Goal: Obtain resource: Download file/media

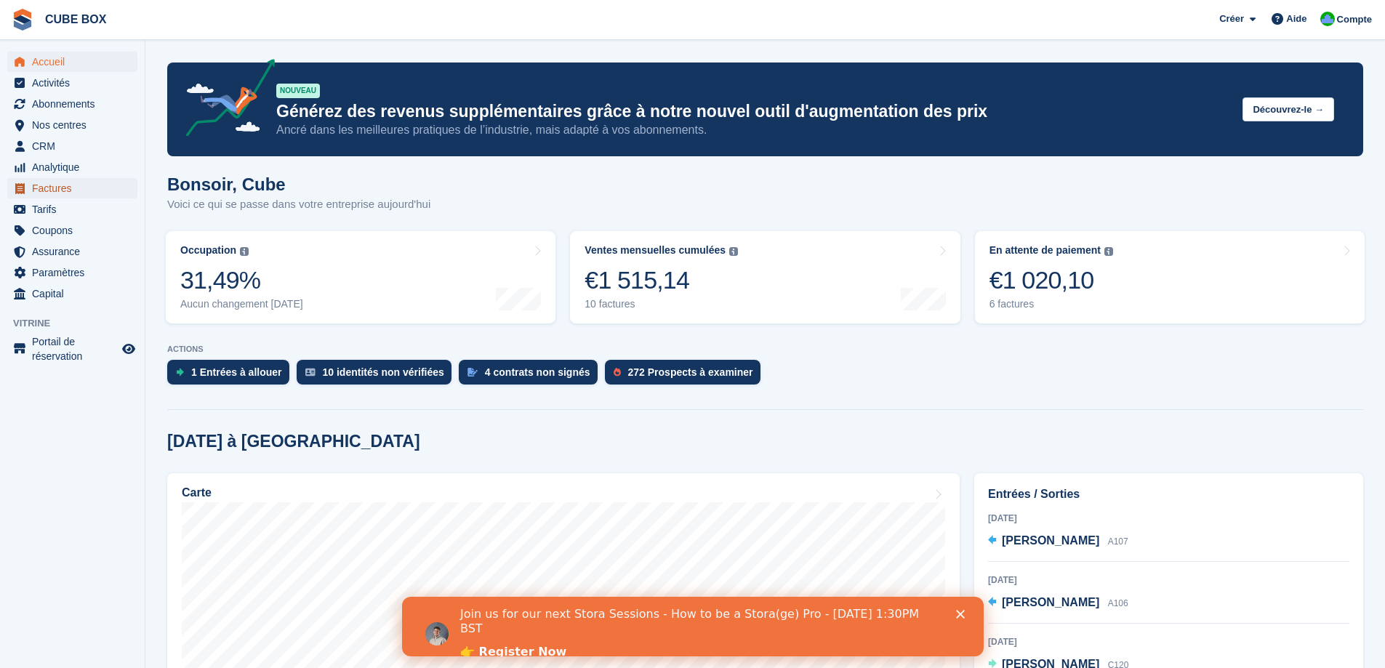
click at [52, 190] on span "Factures" at bounding box center [75, 188] width 87 height 20
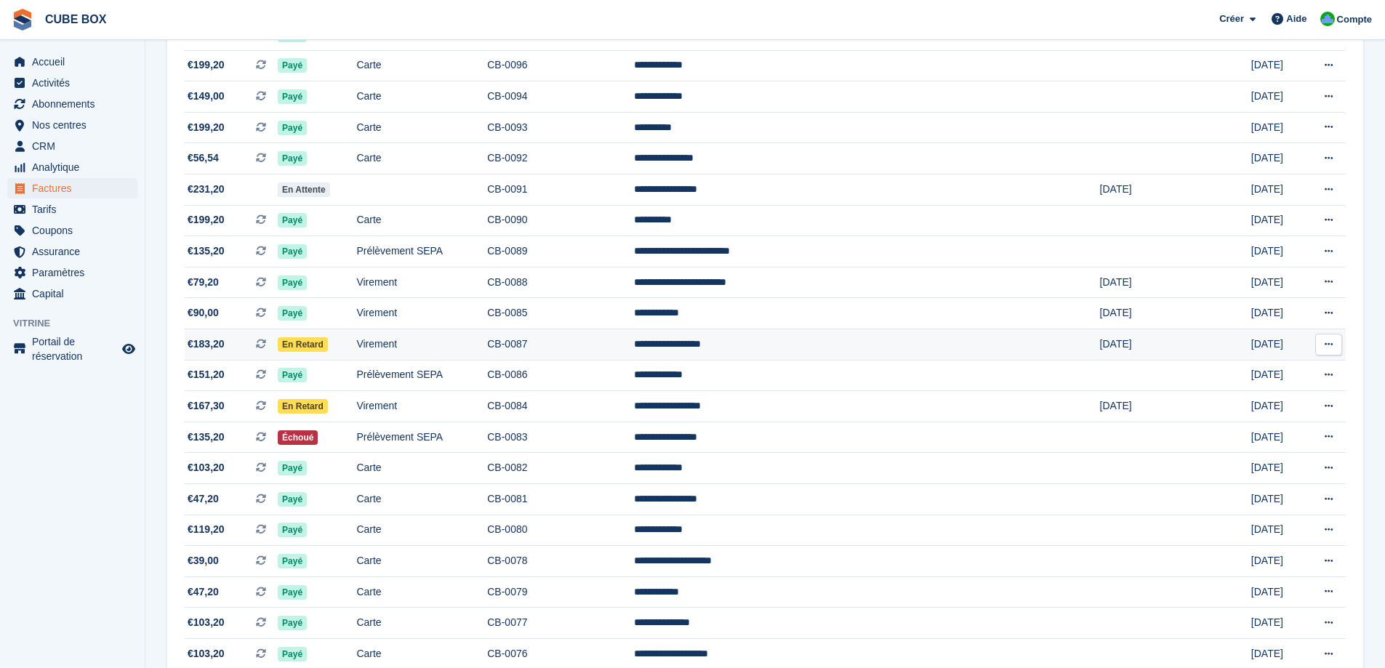
scroll to position [363, 0]
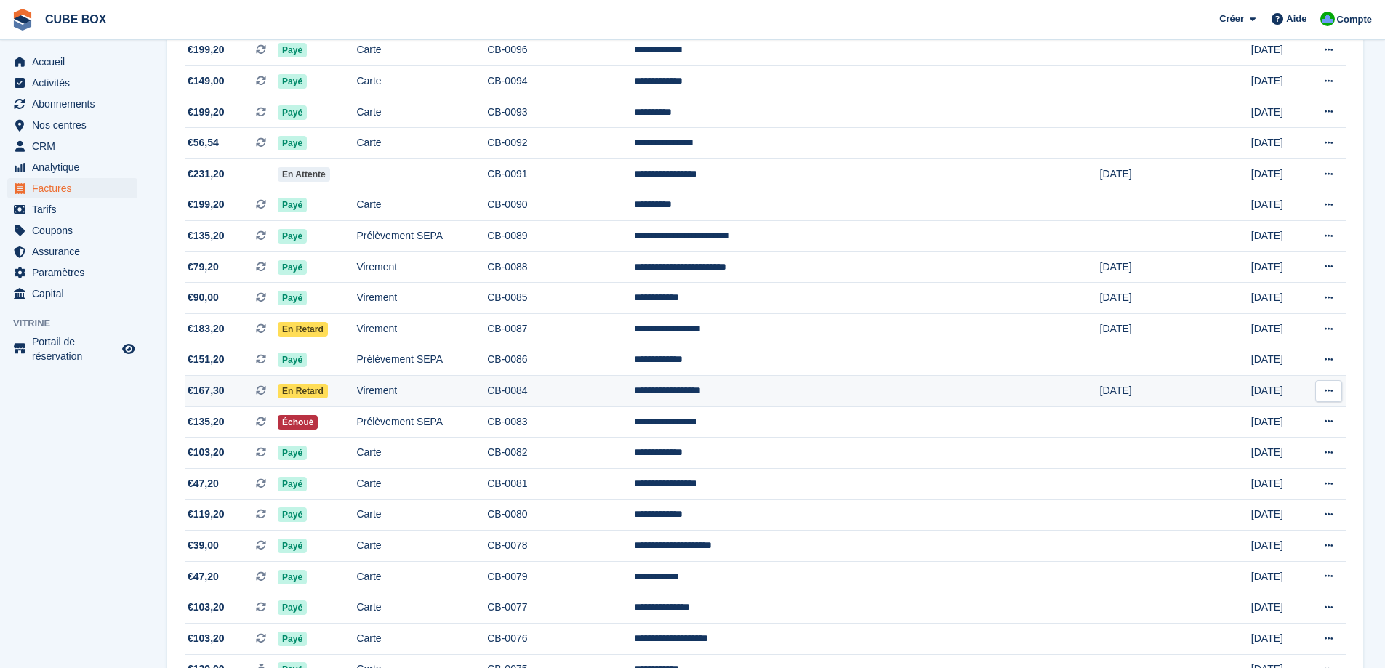
click at [1327, 387] on icon at bounding box center [1329, 390] width 8 height 9
click at [1274, 414] on p "Télécharger le PDF" at bounding box center [1272, 419] width 126 height 19
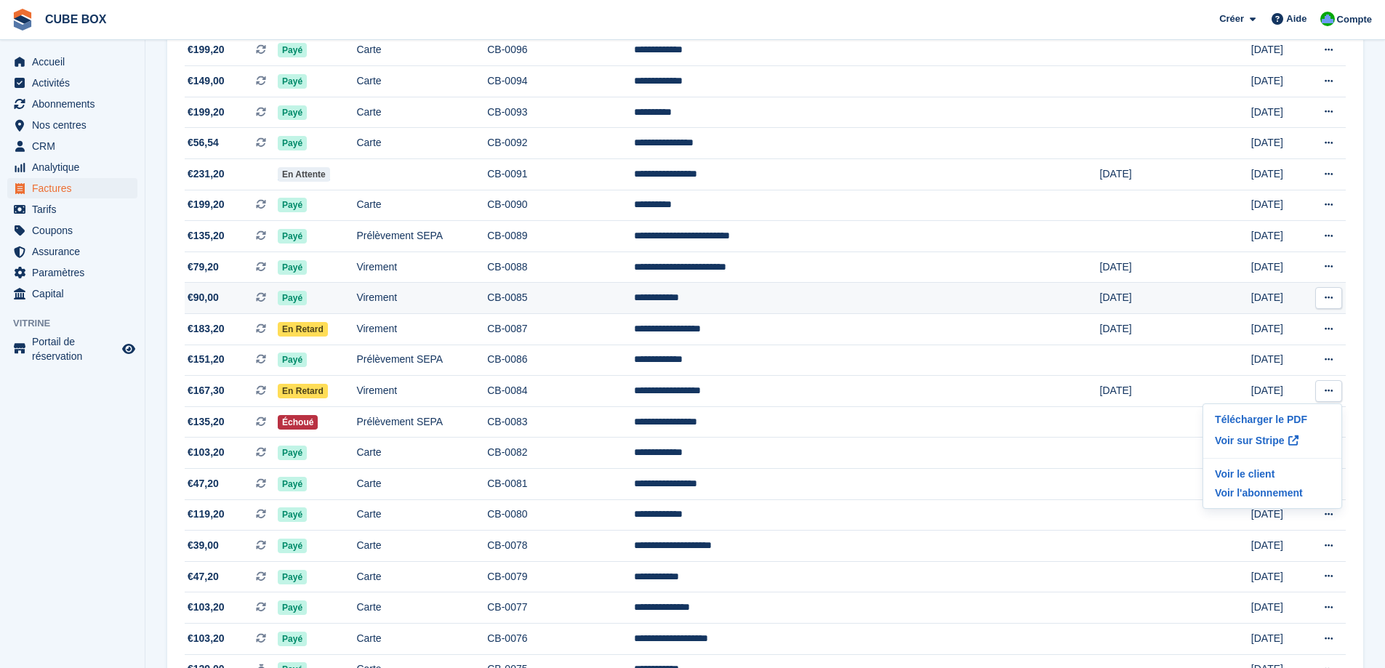
click at [1323, 295] on button at bounding box center [1328, 298] width 27 height 22
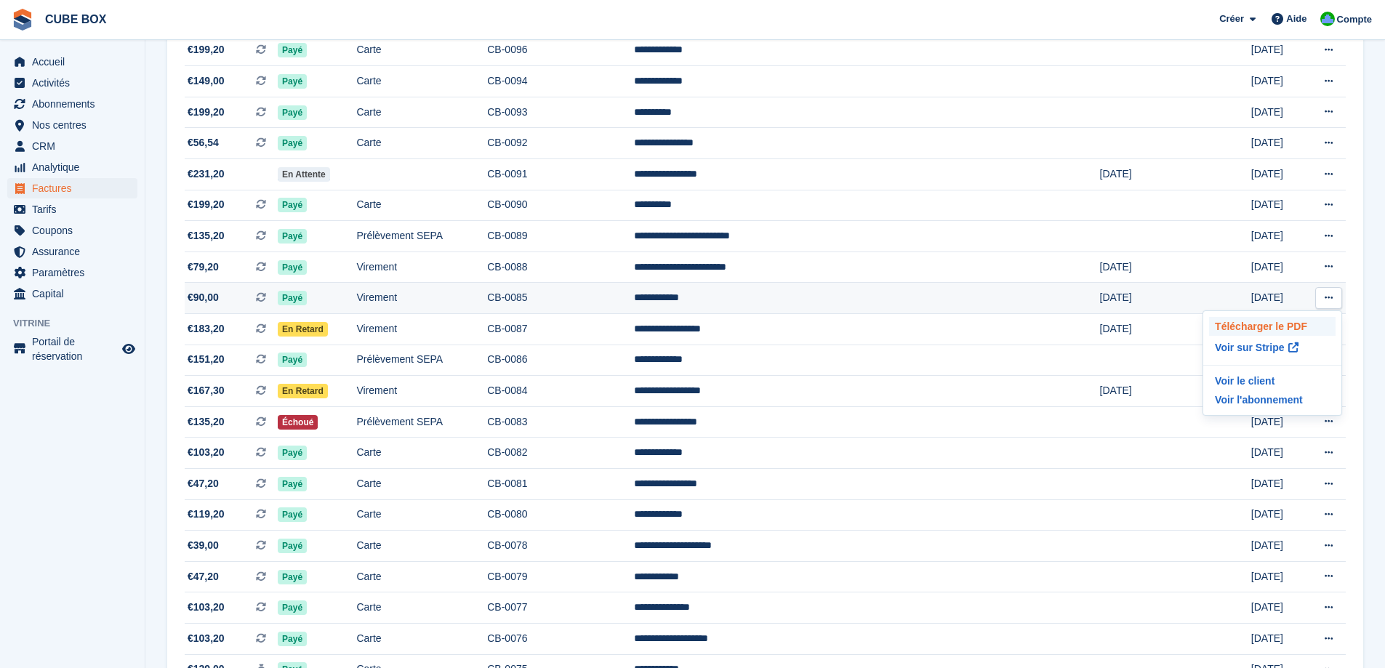
click at [1279, 321] on p "Télécharger le PDF" at bounding box center [1272, 326] width 126 height 19
click at [1368, 353] on section "Factures Une liste complète des factures pour tous les paiements Exporter Expor…" at bounding box center [764, 569] width 1239 height 1864
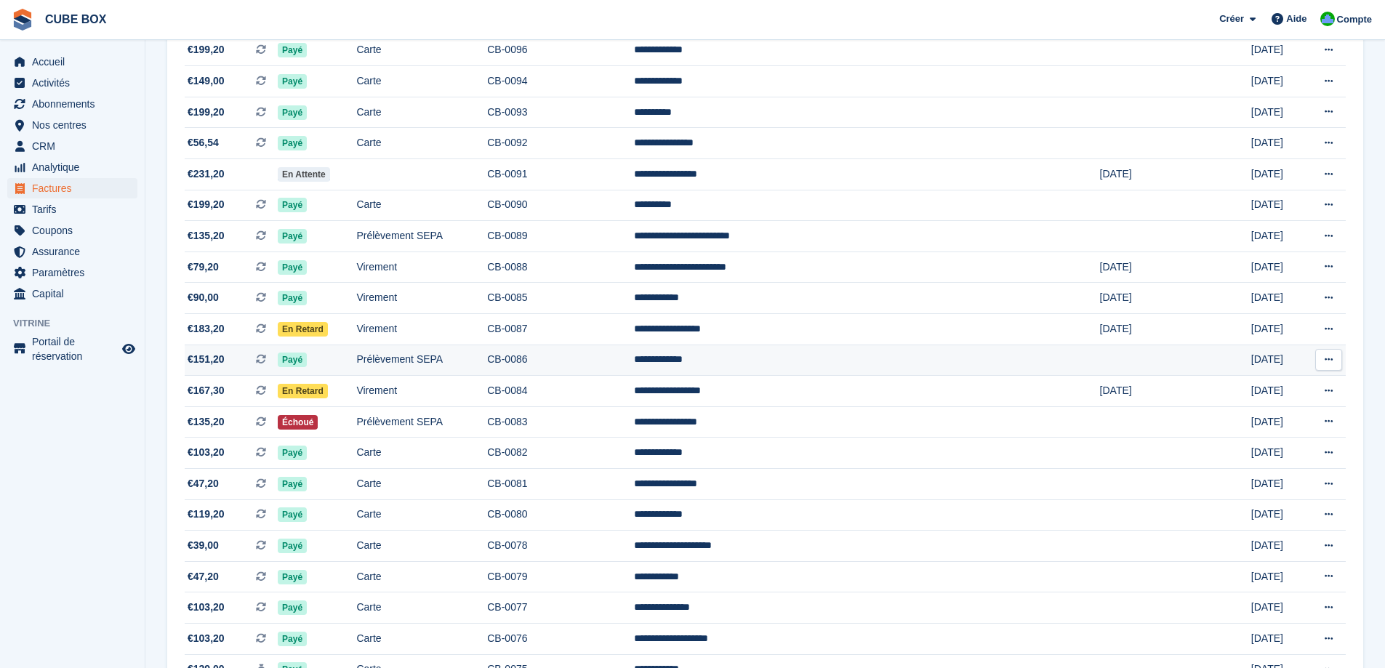
click at [1322, 357] on button at bounding box center [1328, 360] width 27 height 22
click at [1245, 386] on p "Télécharger le PDF" at bounding box center [1272, 388] width 126 height 19
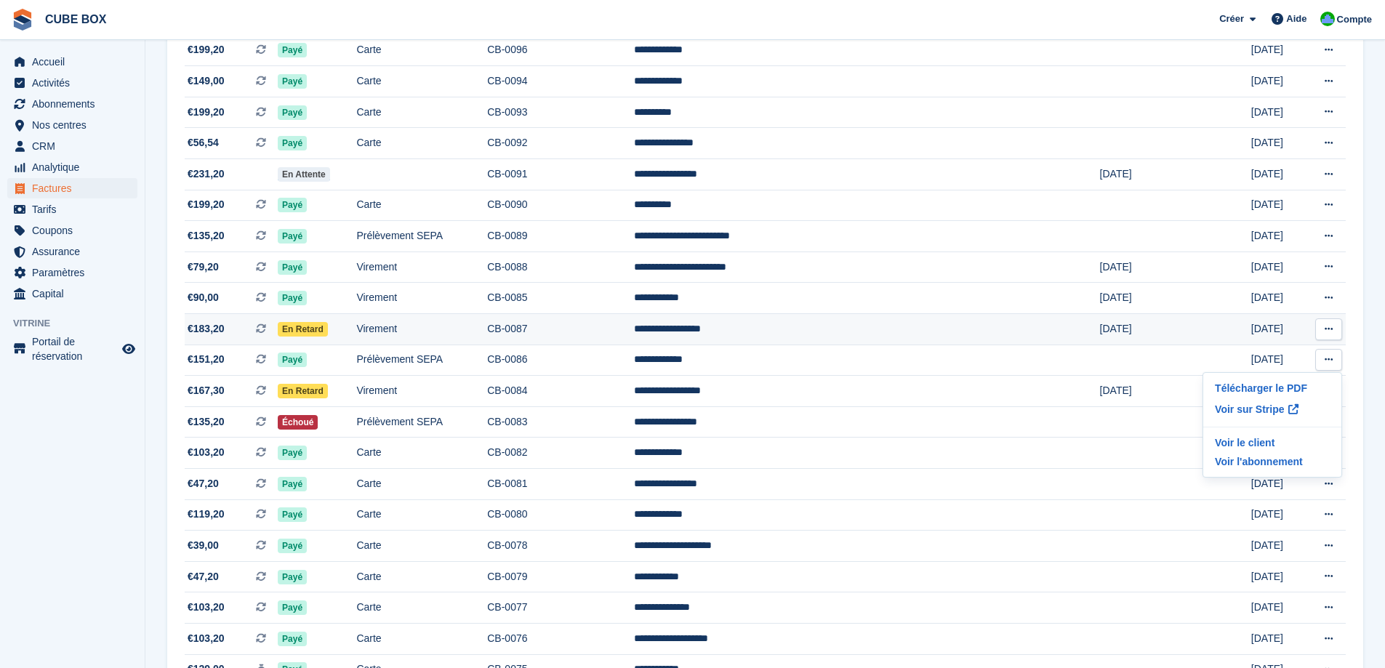
click at [1327, 329] on icon at bounding box center [1329, 328] width 8 height 9
click at [1287, 354] on p "Télécharger le PDF" at bounding box center [1272, 357] width 126 height 19
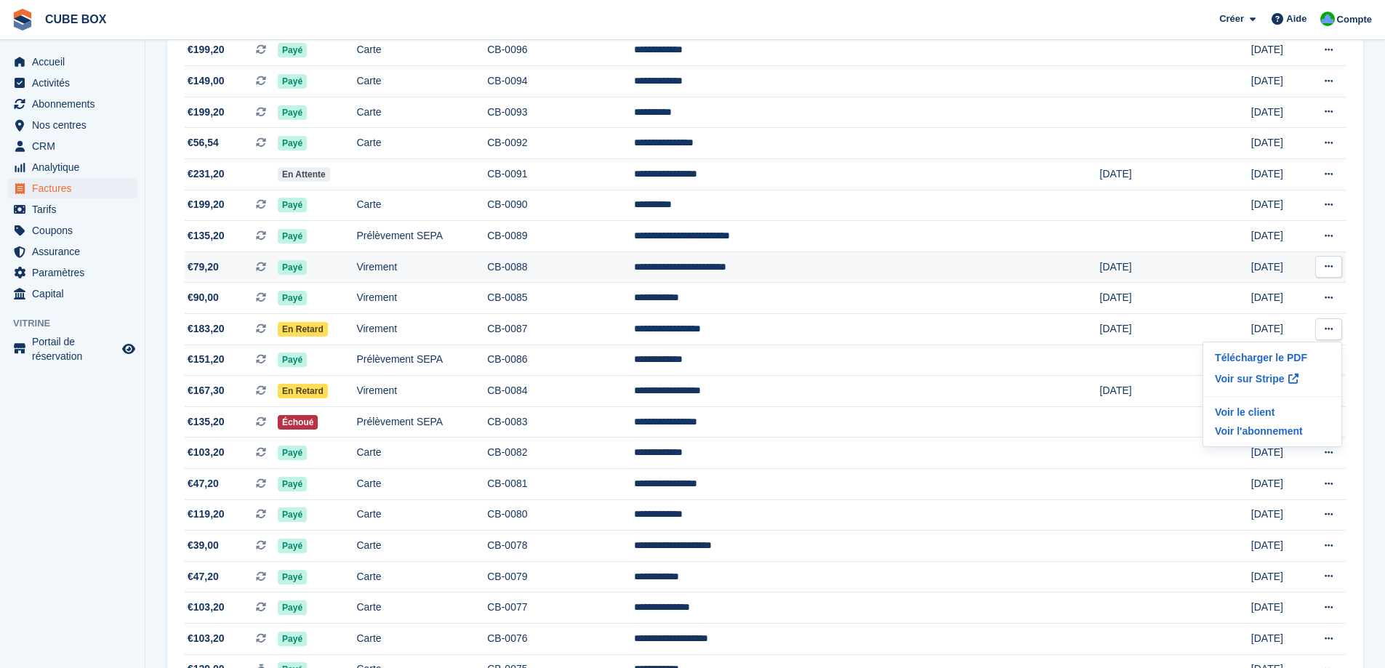
click at [1332, 262] on icon at bounding box center [1329, 266] width 8 height 9
click at [1268, 299] on p "Télécharger le PDF" at bounding box center [1272, 295] width 126 height 19
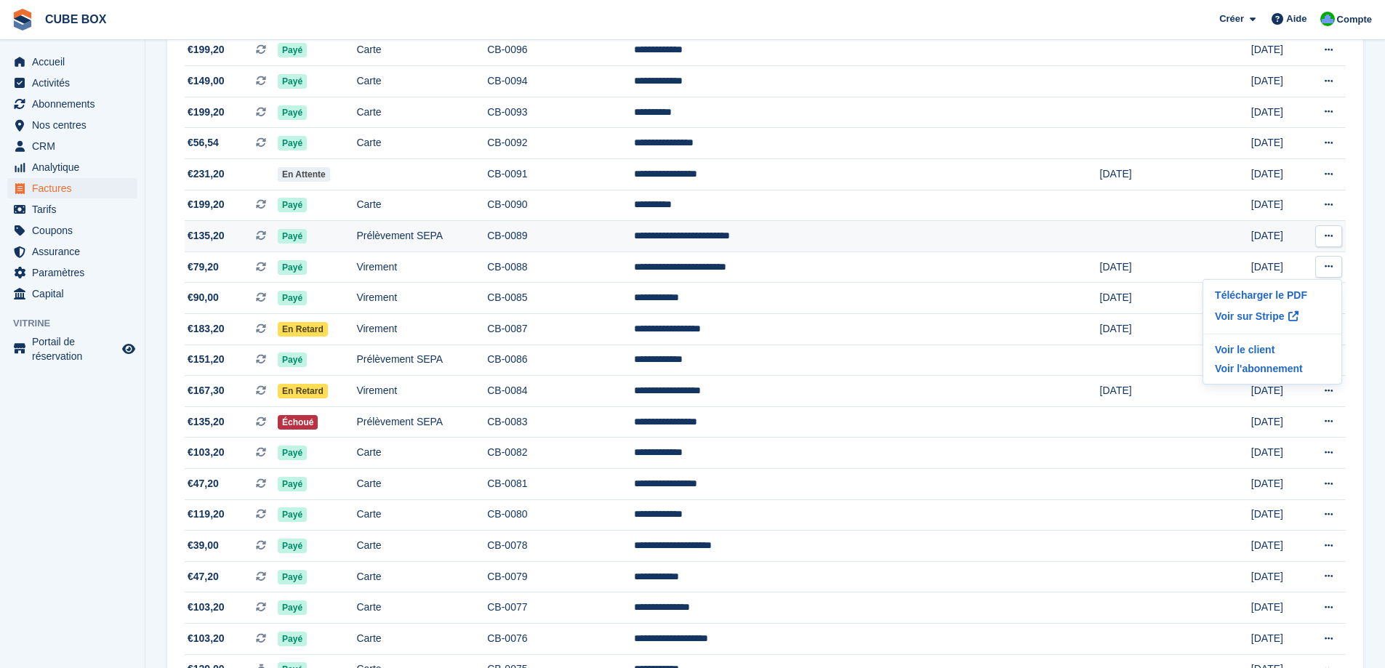
click at [1323, 234] on button at bounding box center [1328, 236] width 27 height 22
click at [1245, 262] on p "Télécharger le PDF" at bounding box center [1272, 264] width 126 height 19
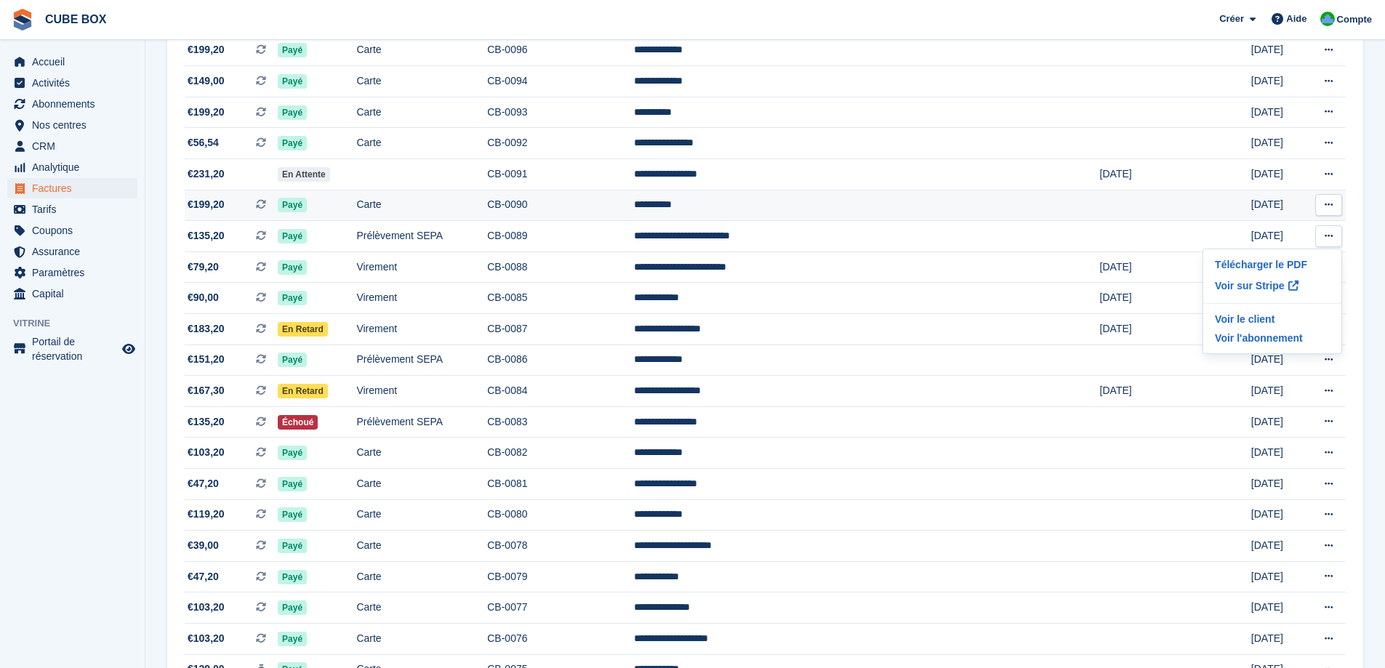
click at [1322, 198] on button at bounding box center [1328, 205] width 27 height 22
click at [1231, 227] on p "Télécharger le PDF" at bounding box center [1272, 233] width 126 height 19
click at [1373, 119] on section "Factures Une liste complète des factures pour tous les paiements Exporter Expor…" at bounding box center [764, 569] width 1239 height 1864
click at [1325, 172] on icon at bounding box center [1329, 173] width 8 height 9
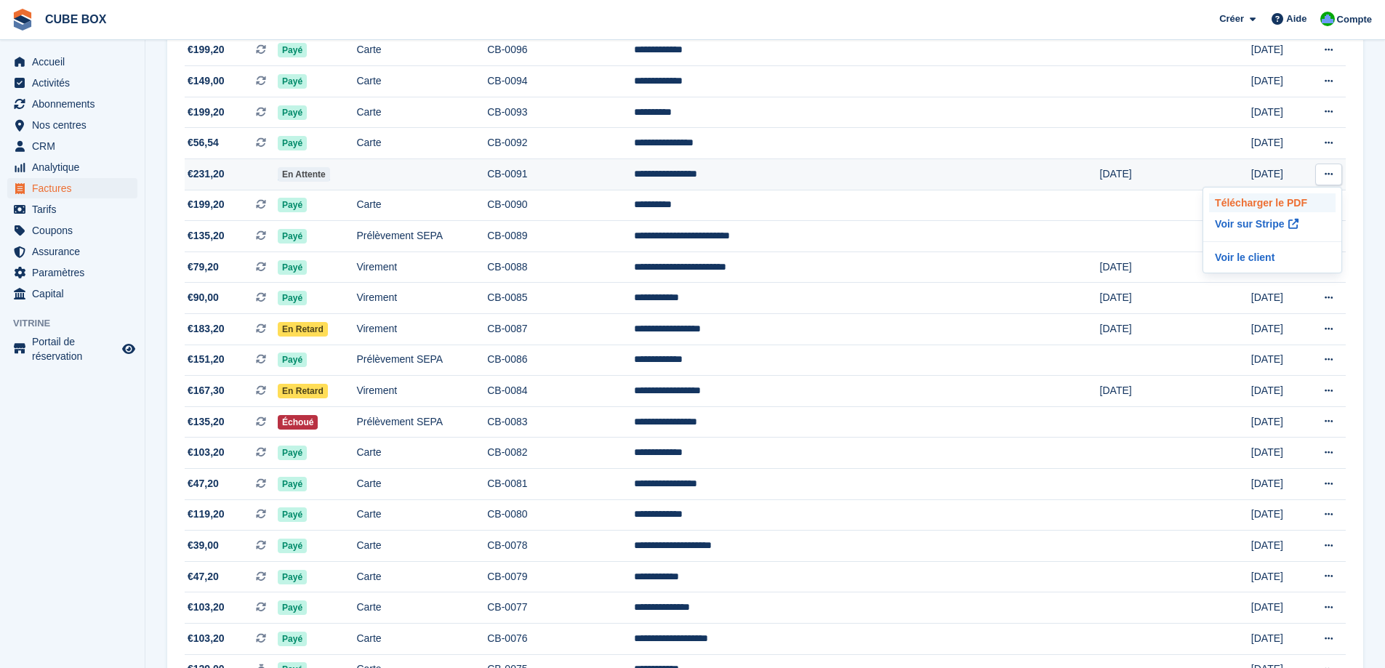
click at [1274, 195] on p "Télécharger le PDF" at bounding box center [1272, 202] width 126 height 19
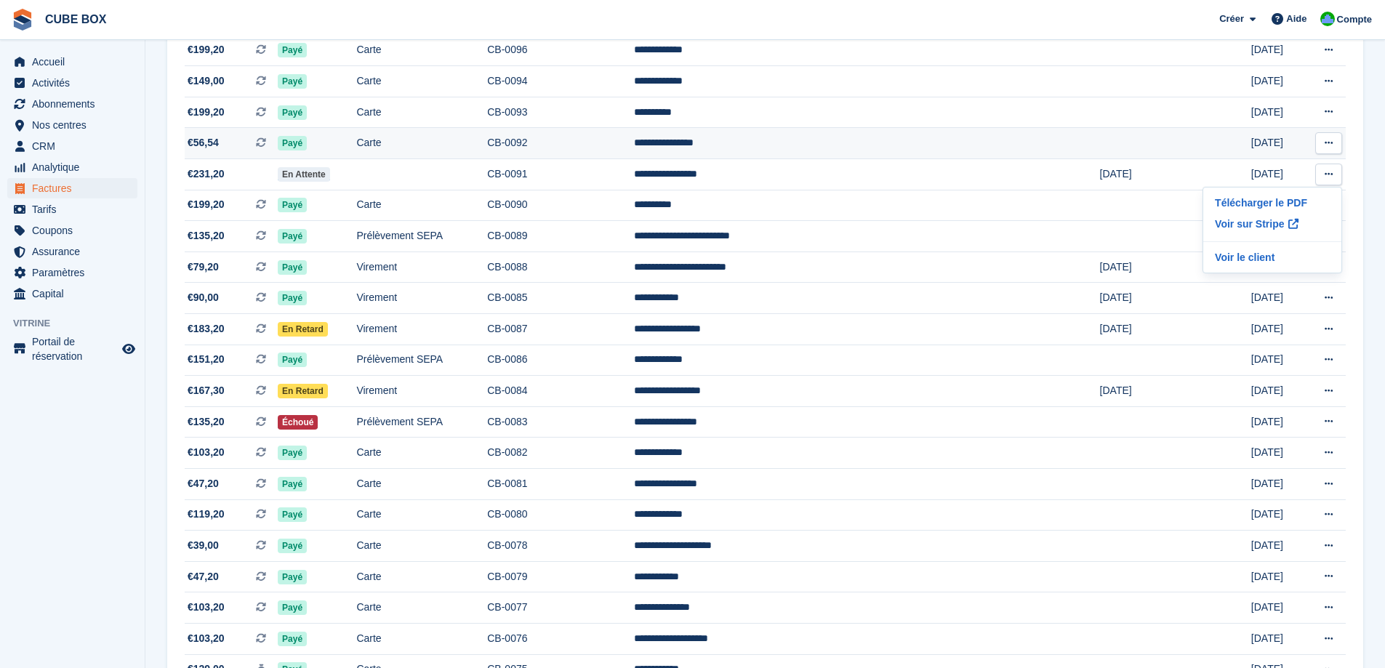
click at [1329, 140] on icon at bounding box center [1329, 142] width 8 height 9
click at [1265, 169] on p "Télécharger le PDF" at bounding box center [1272, 171] width 126 height 19
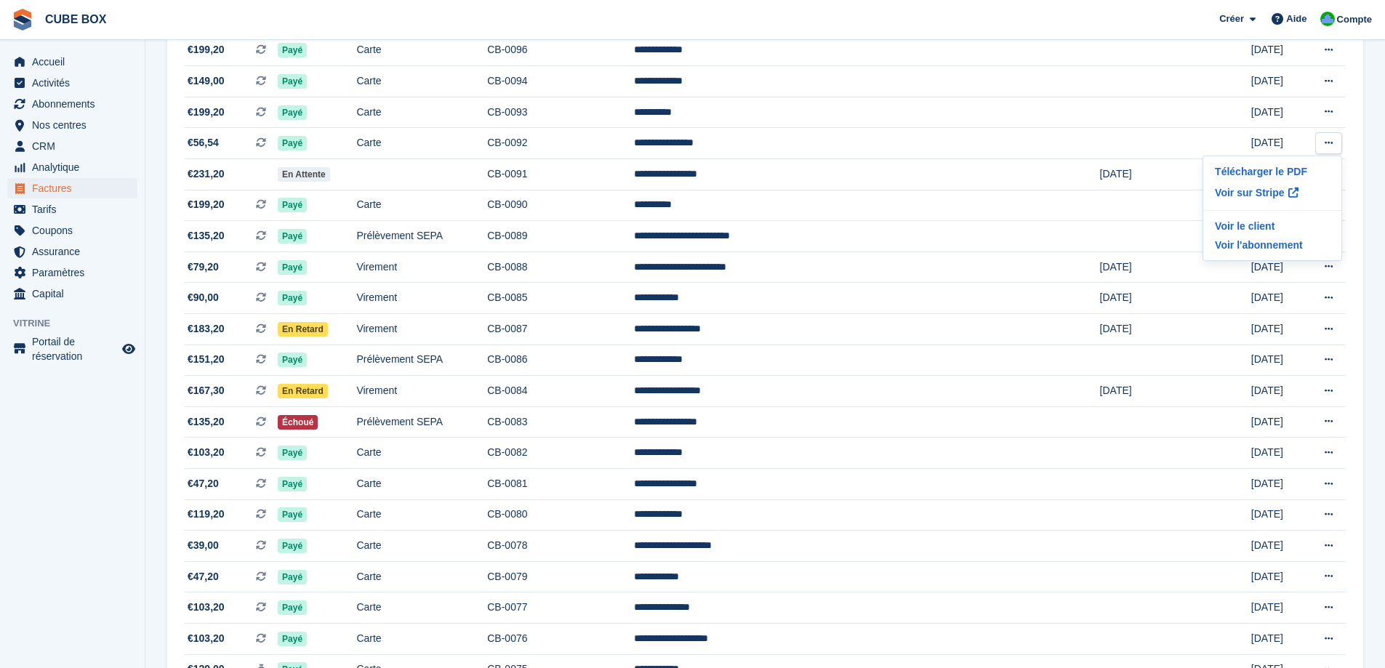
scroll to position [0, 0]
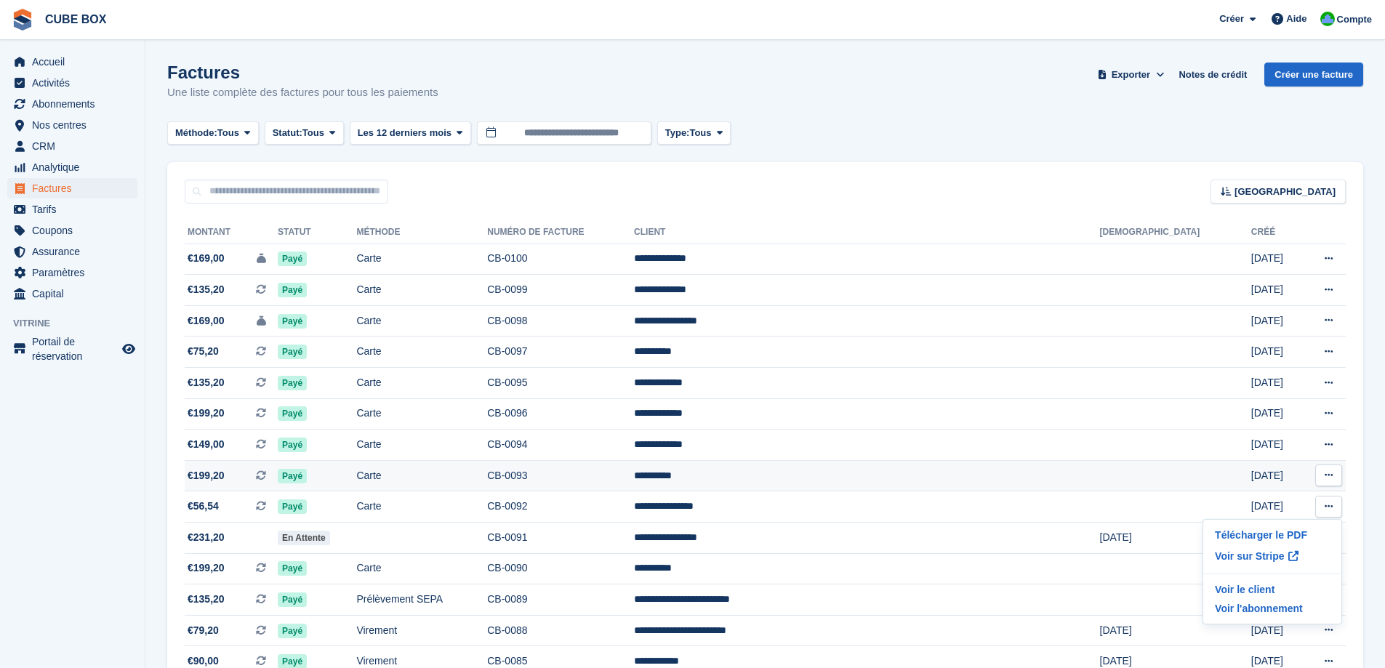
click at [1329, 475] on icon at bounding box center [1329, 474] width 8 height 9
click at [1244, 502] on p "Télécharger le PDF" at bounding box center [1272, 503] width 126 height 19
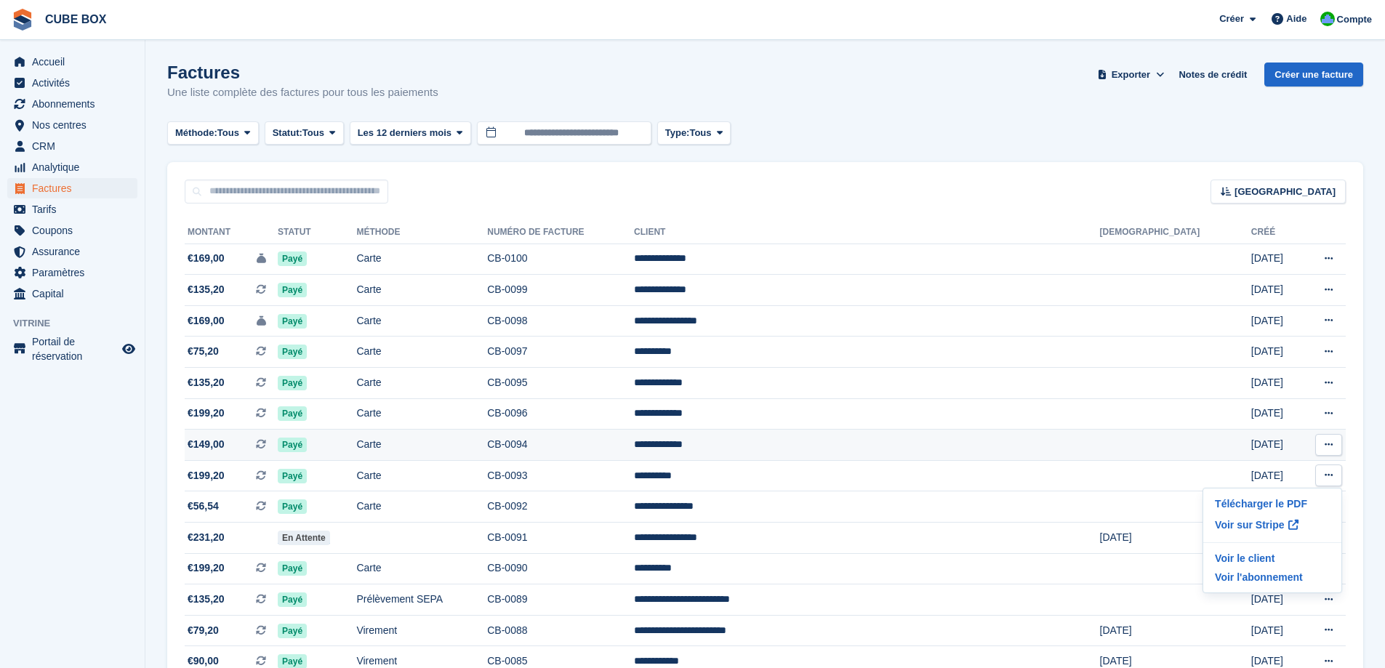
click at [1323, 442] on button at bounding box center [1328, 445] width 27 height 22
click at [1252, 471] on p "Télécharger le PDF" at bounding box center [1272, 473] width 126 height 19
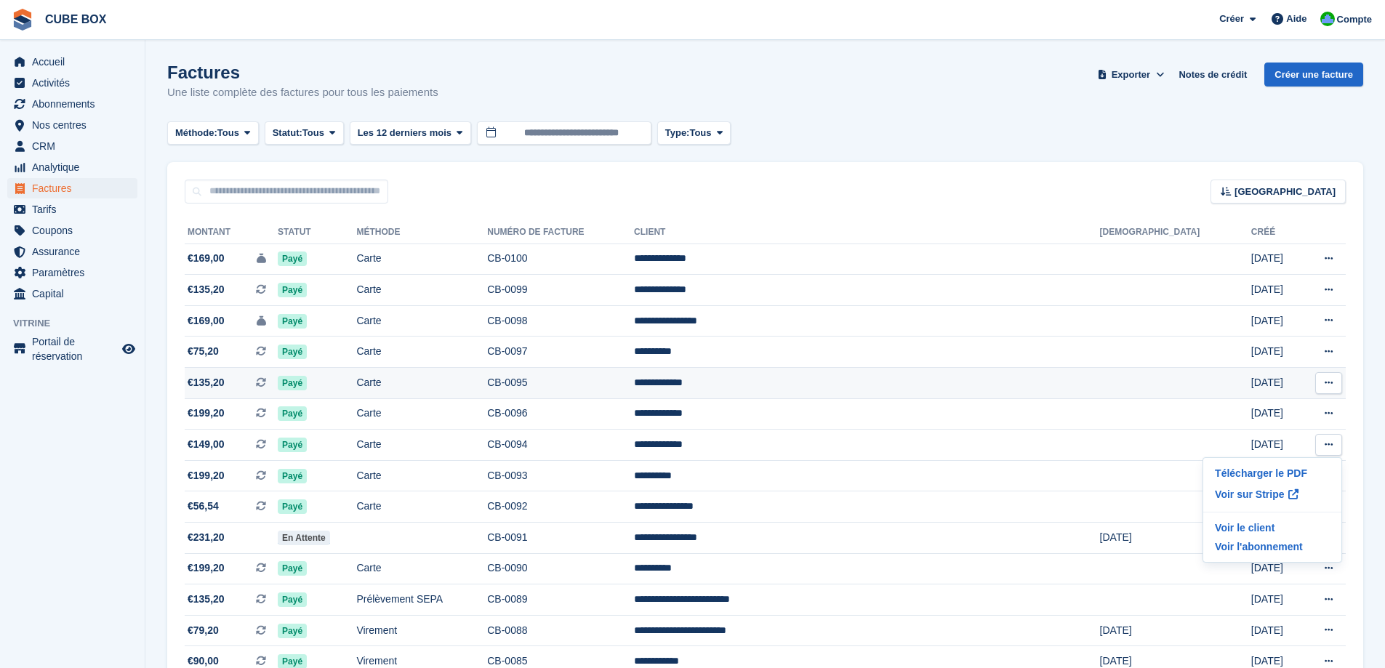
click at [1327, 385] on icon at bounding box center [1329, 382] width 8 height 9
click at [1265, 414] on p "Télécharger le PDF" at bounding box center [1272, 411] width 126 height 19
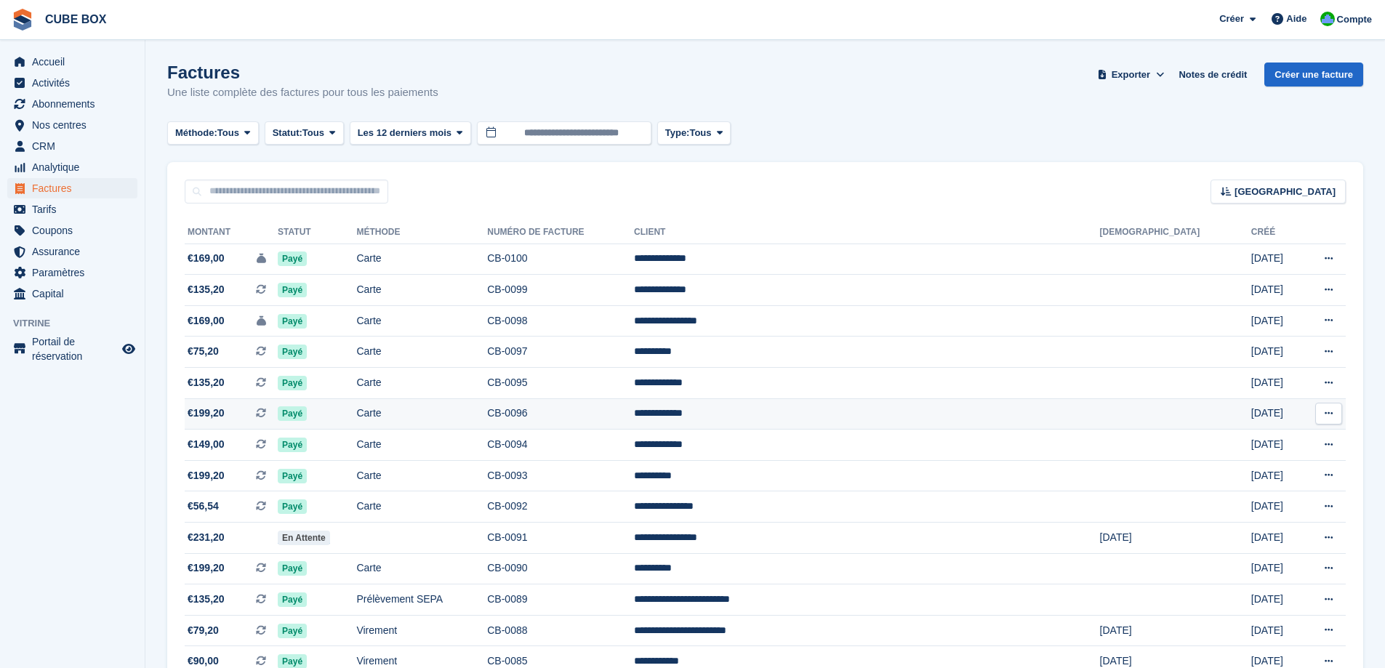
click at [1322, 407] on button at bounding box center [1328, 414] width 27 height 22
click at [1256, 437] on p "Télécharger le PDF" at bounding box center [1272, 442] width 126 height 19
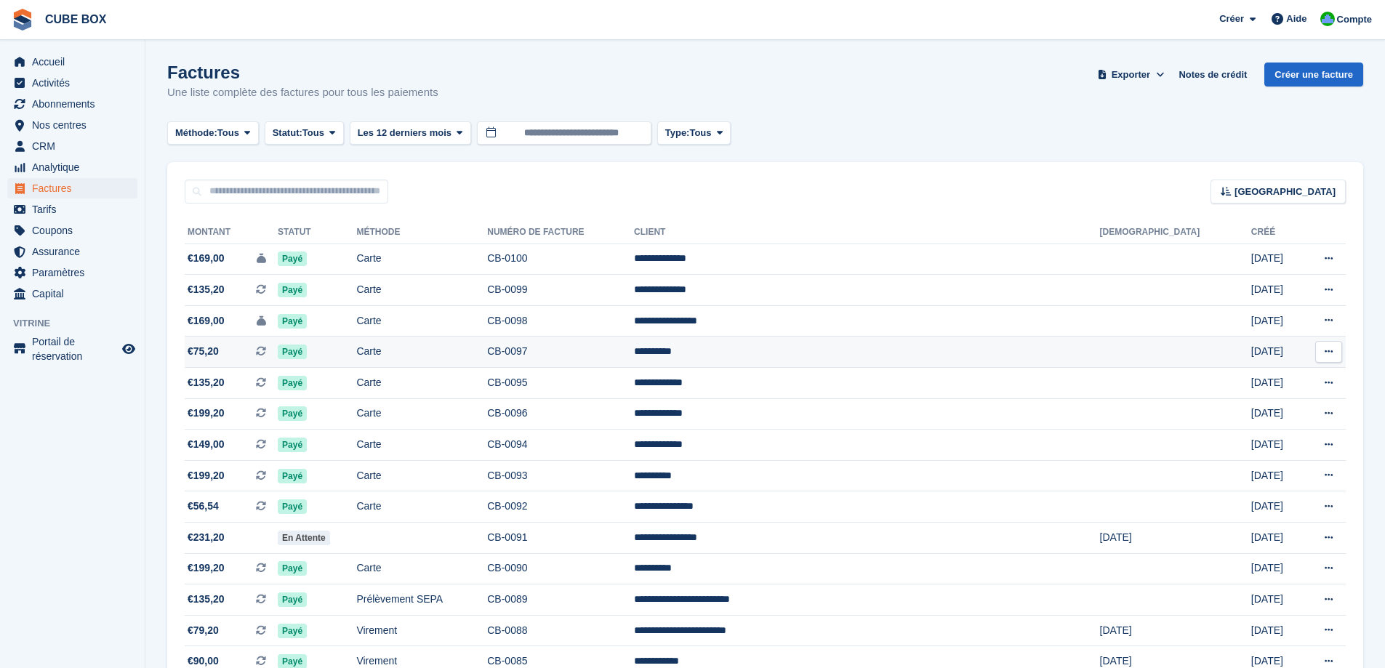
click at [1328, 354] on icon at bounding box center [1329, 351] width 8 height 9
click at [1277, 374] on p "Télécharger le PDF" at bounding box center [1272, 380] width 126 height 19
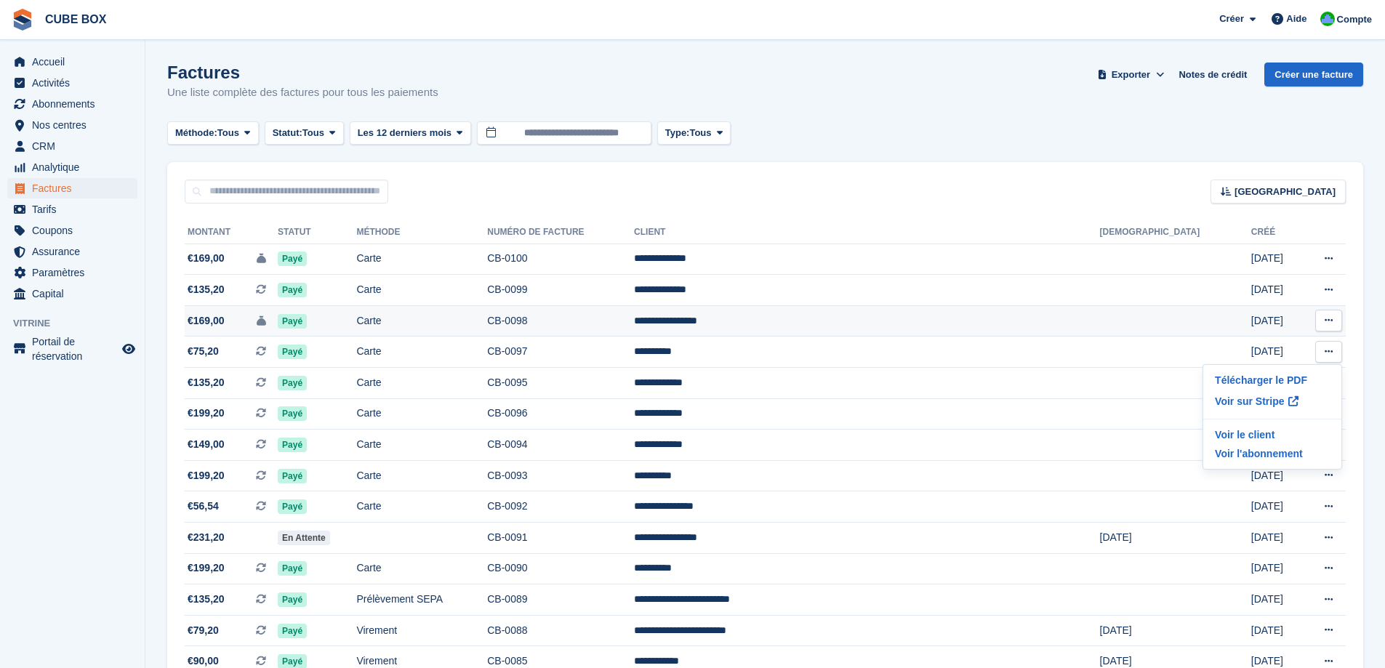
click at [1324, 316] on button at bounding box center [1328, 321] width 27 height 22
click at [1247, 352] on p "Télécharger le PDF" at bounding box center [1272, 348] width 126 height 19
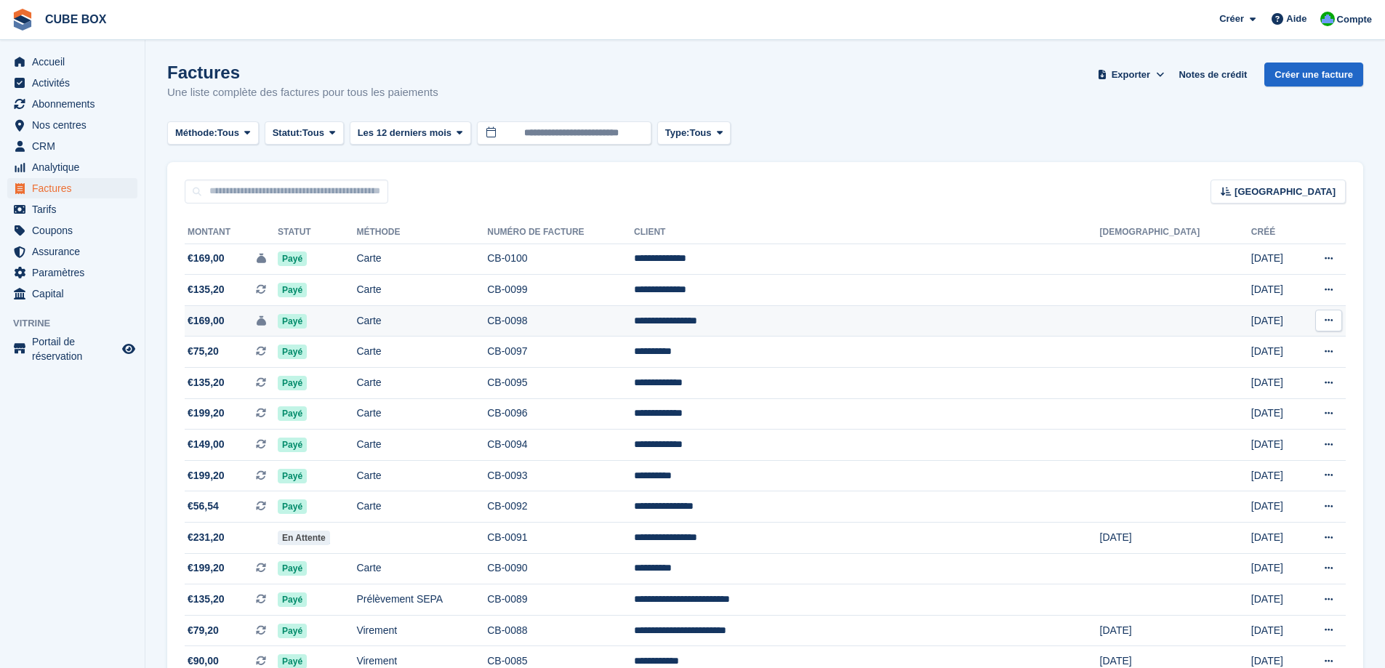
click at [1327, 321] on icon at bounding box center [1329, 320] width 8 height 9
click at [1241, 347] on p "Télécharger le PDF" at bounding box center [1272, 348] width 126 height 19
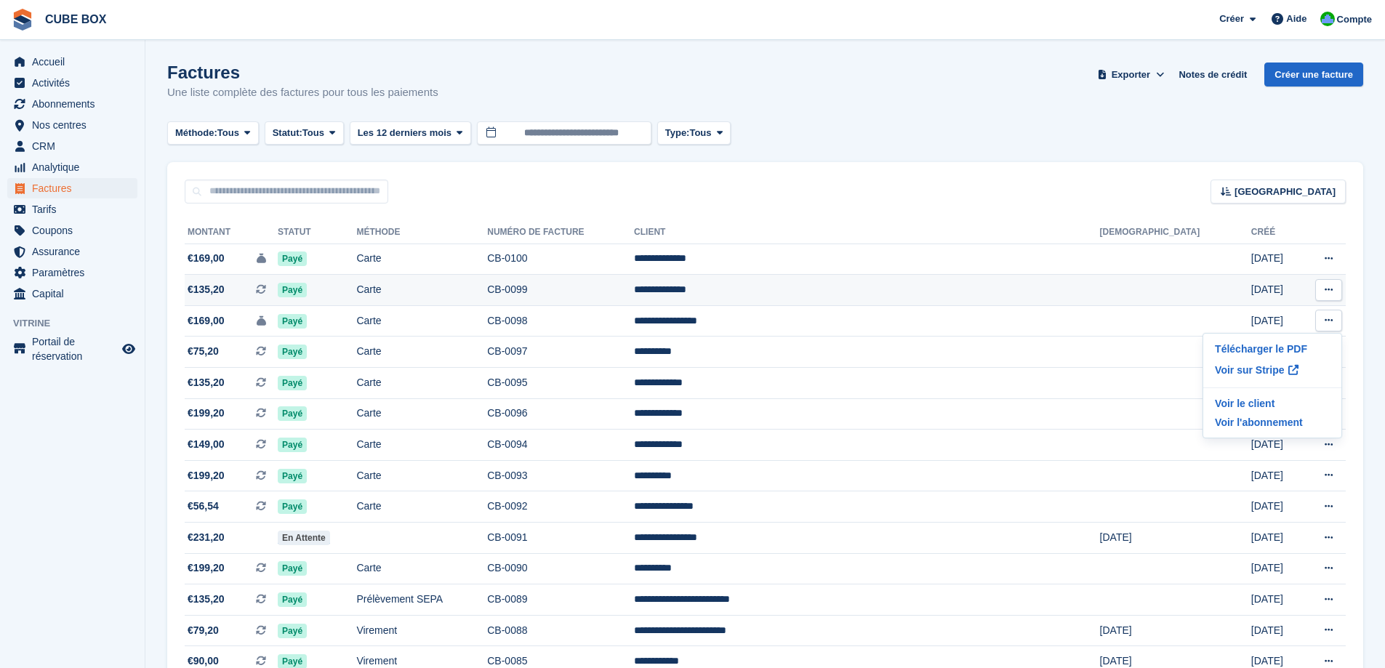
click at [1321, 290] on button at bounding box center [1328, 290] width 27 height 22
click at [1265, 323] on p "Télécharger le PDF" at bounding box center [1272, 318] width 126 height 19
click at [1335, 259] on button at bounding box center [1328, 259] width 27 height 22
click at [1254, 288] on p "Télécharger le PDF" at bounding box center [1272, 287] width 126 height 19
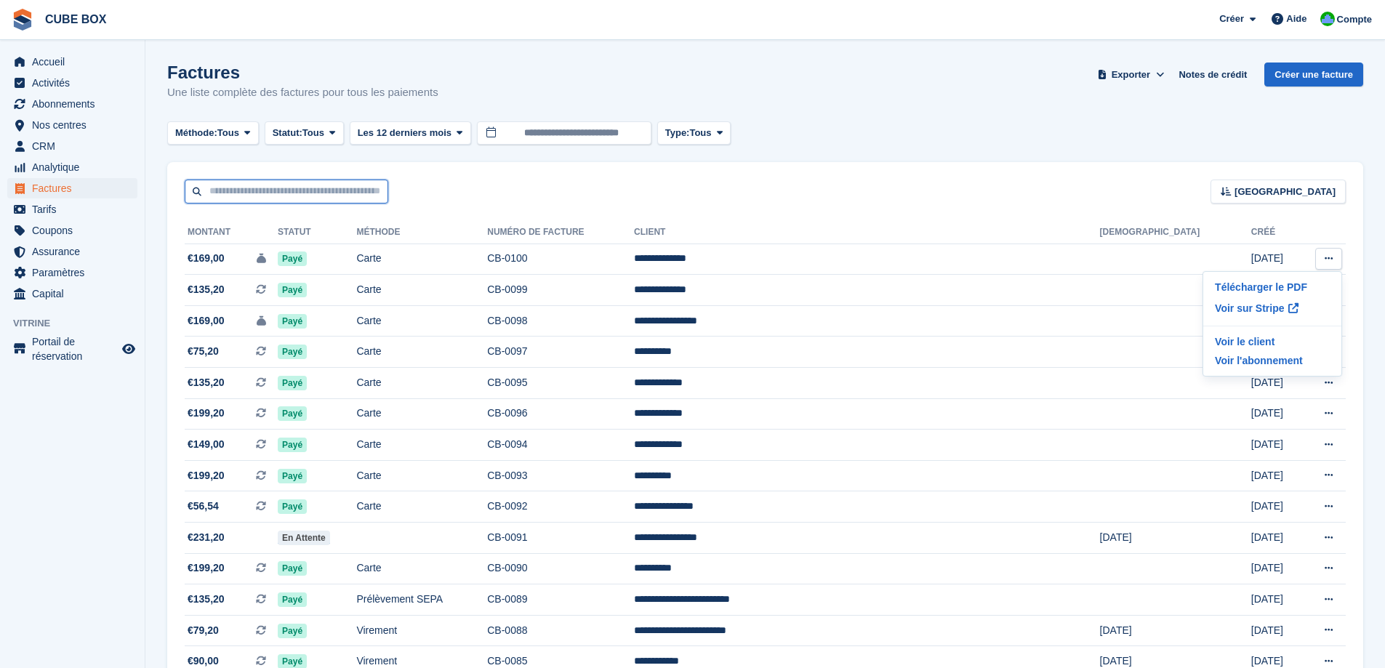
click at [300, 185] on input "text" at bounding box center [287, 192] width 204 height 24
type input "*****"
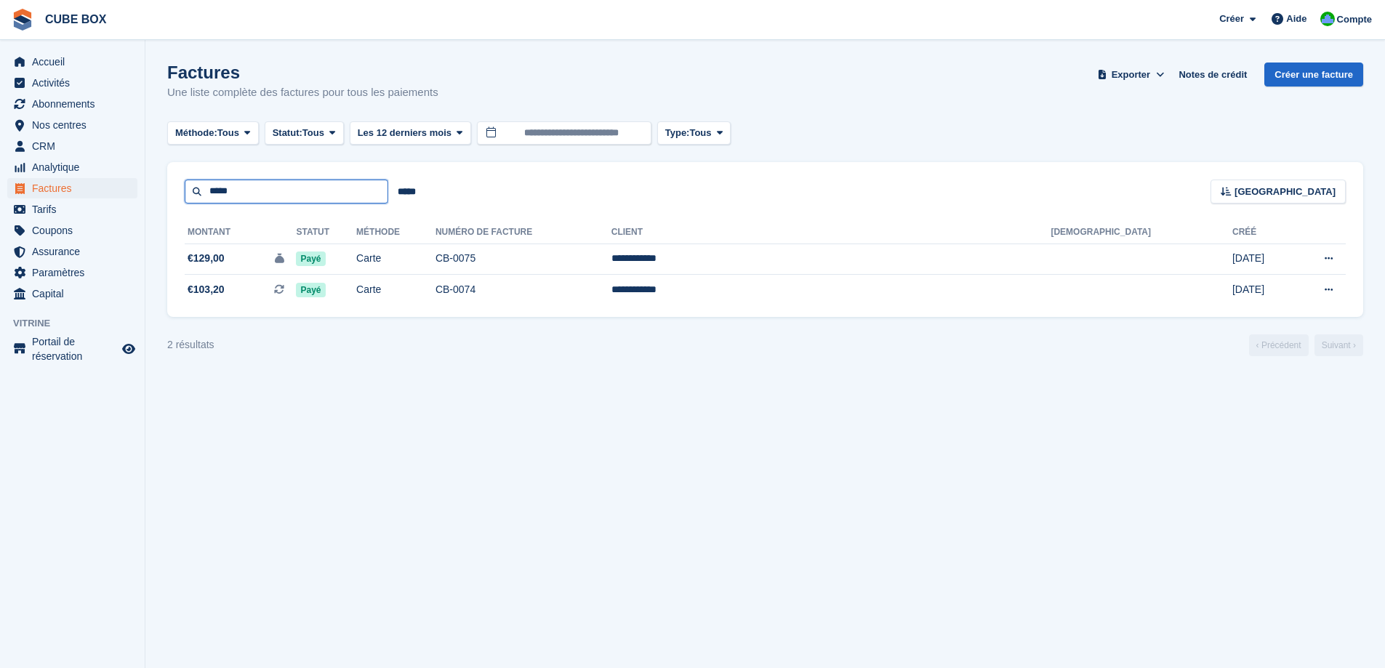
click at [251, 193] on input "*****" at bounding box center [287, 192] width 204 height 24
type input "*"
type input "***"
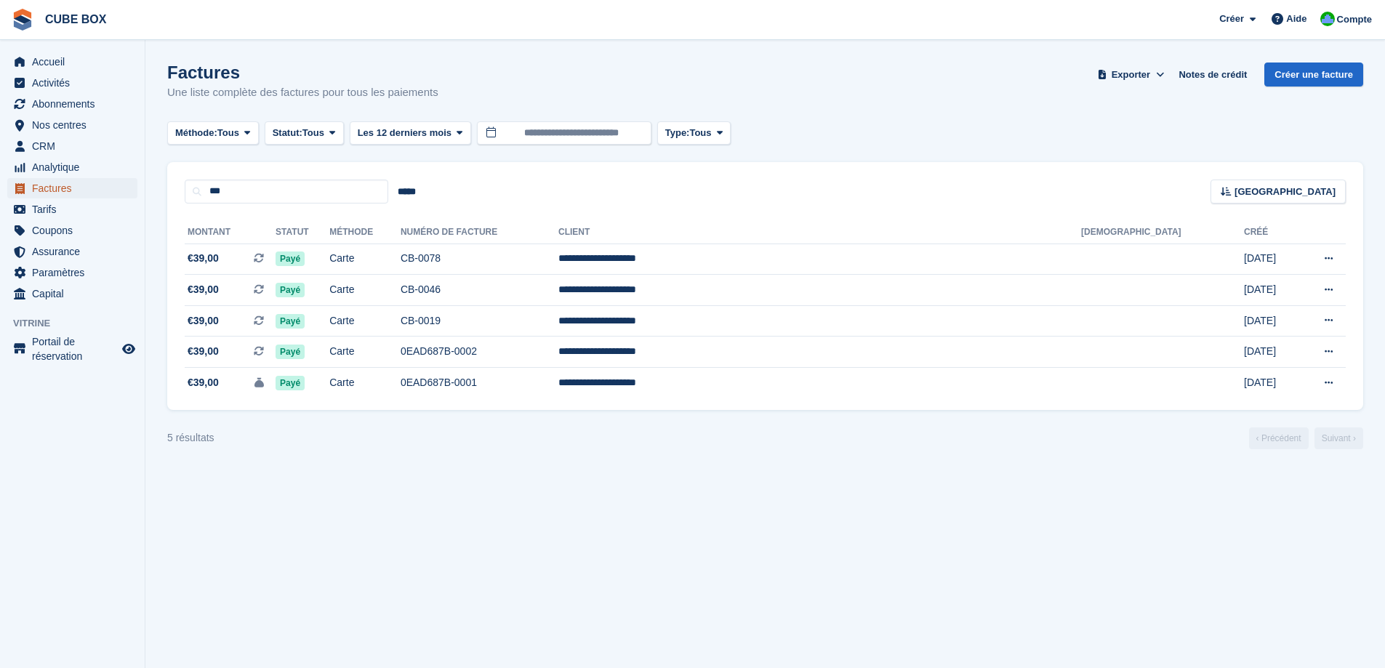
click at [47, 183] on span "Factures" at bounding box center [75, 188] width 87 height 20
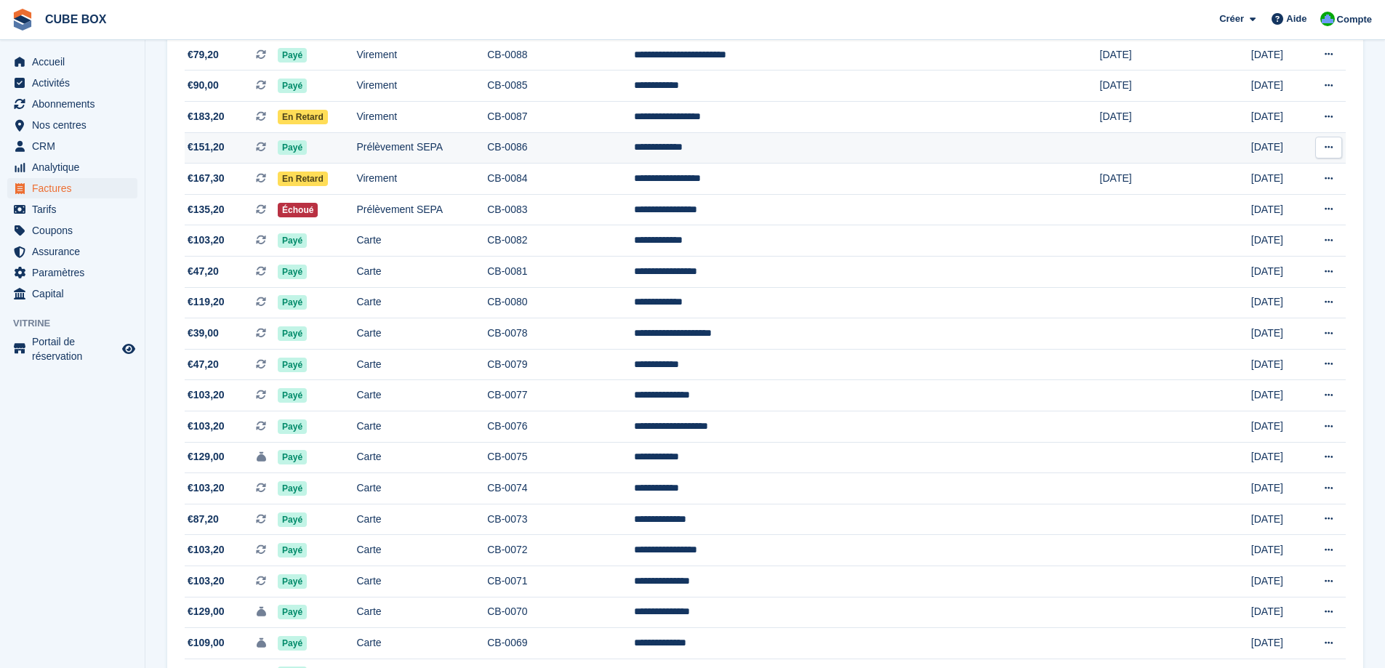
scroll to position [582, 0]
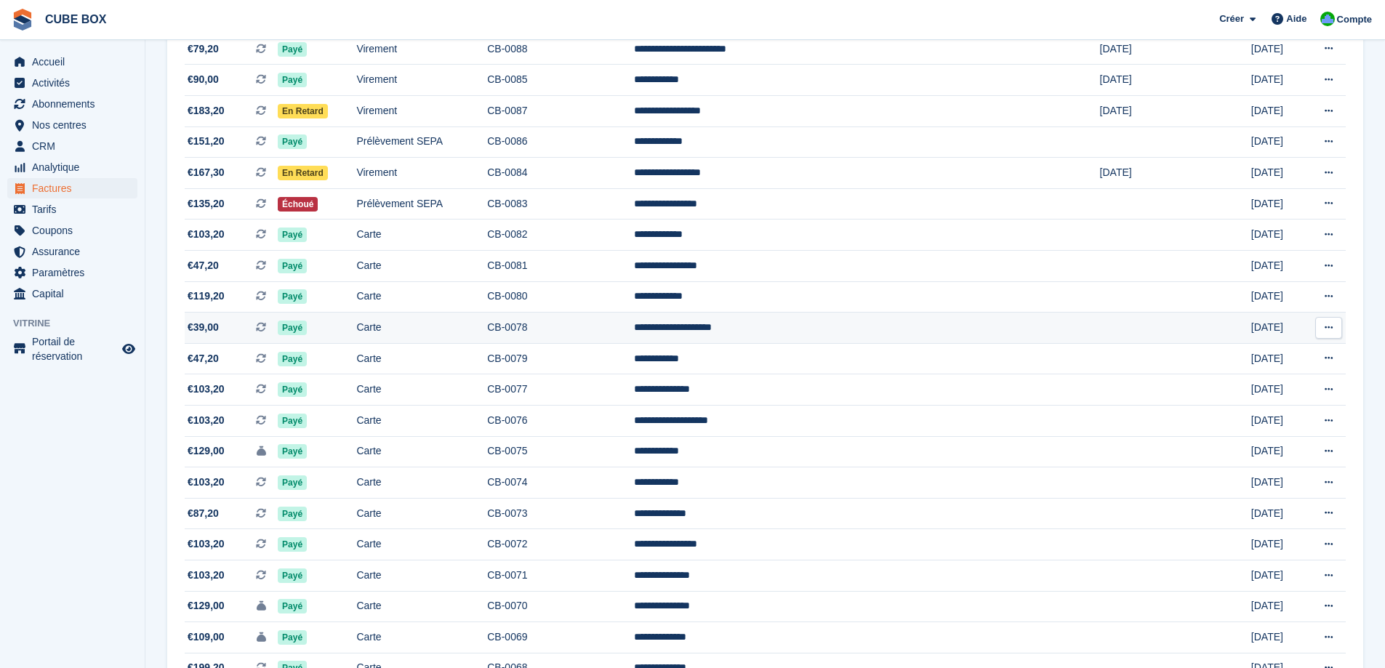
click at [1333, 331] on icon at bounding box center [1329, 327] width 8 height 9
click at [1284, 355] on p "Télécharger le PDF" at bounding box center [1272, 356] width 126 height 19
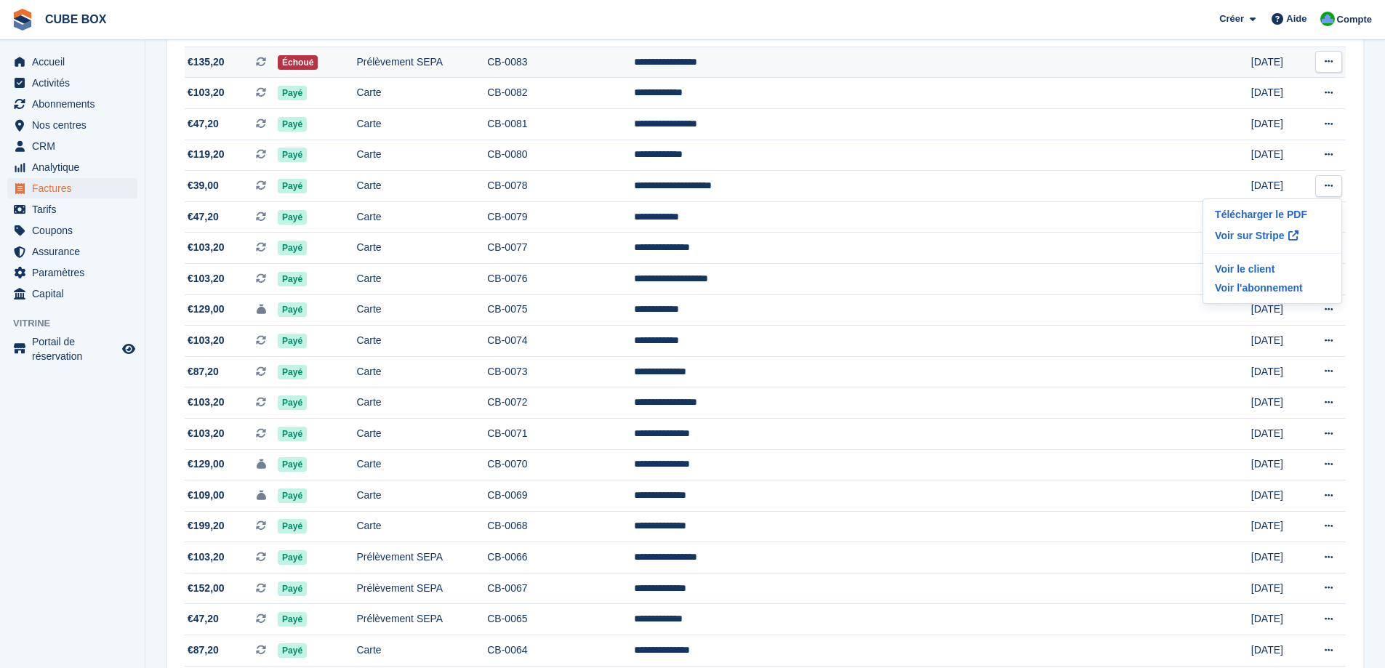
scroll to position [727, 0]
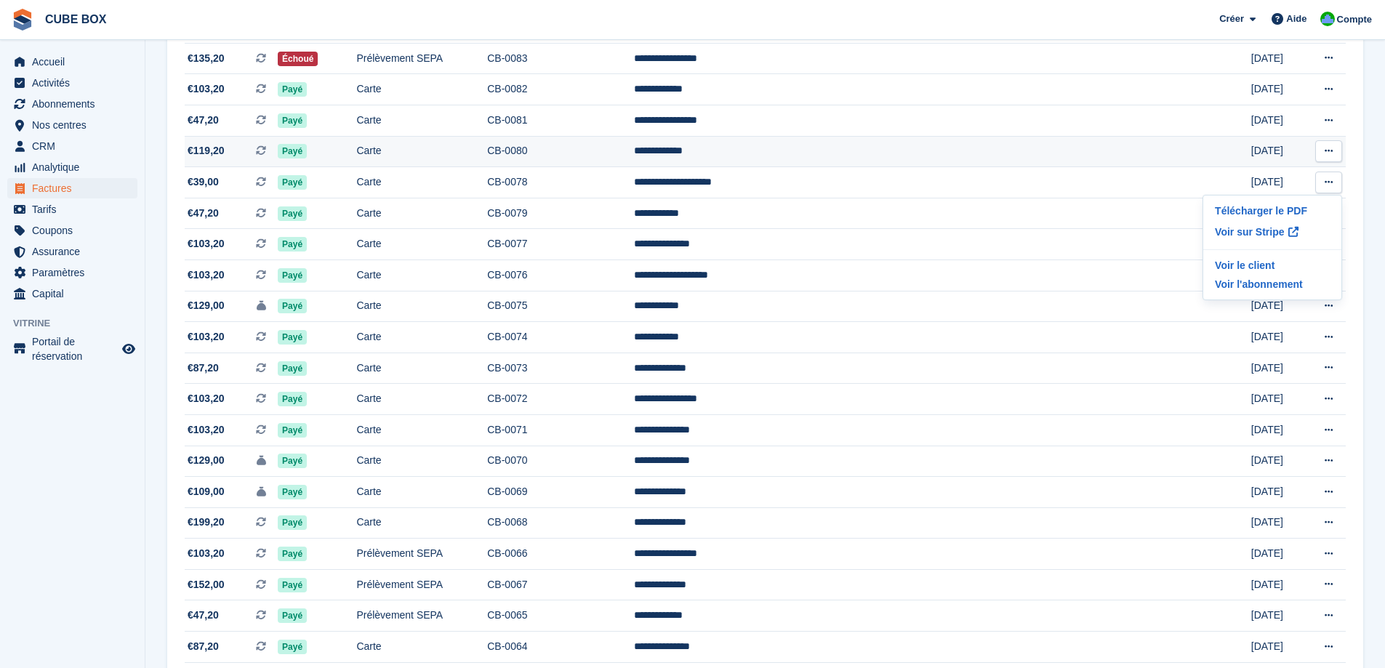
click at [1333, 156] on icon at bounding box center [1329, 150] width 8 height 9
click at [1303, 174] on p "Télécharger le PDF" at bounding box center [1272, 179] width 126 height 19
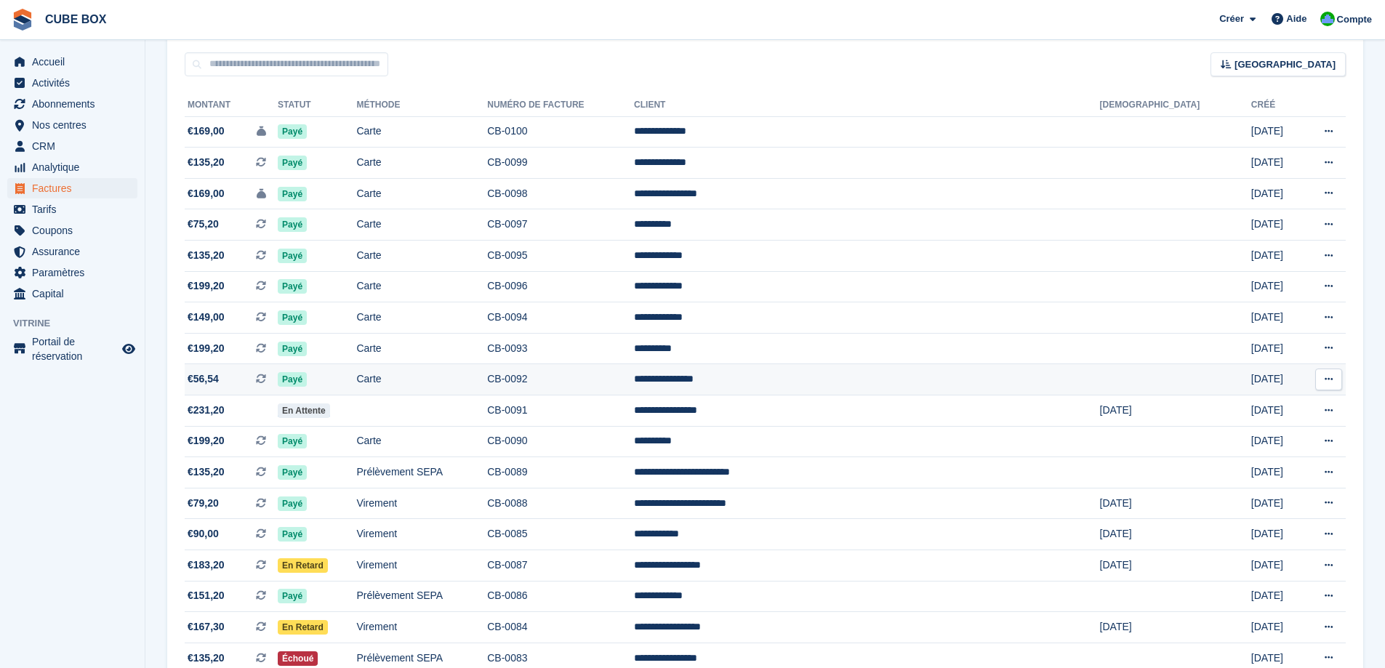
scroll to position [0, 0]
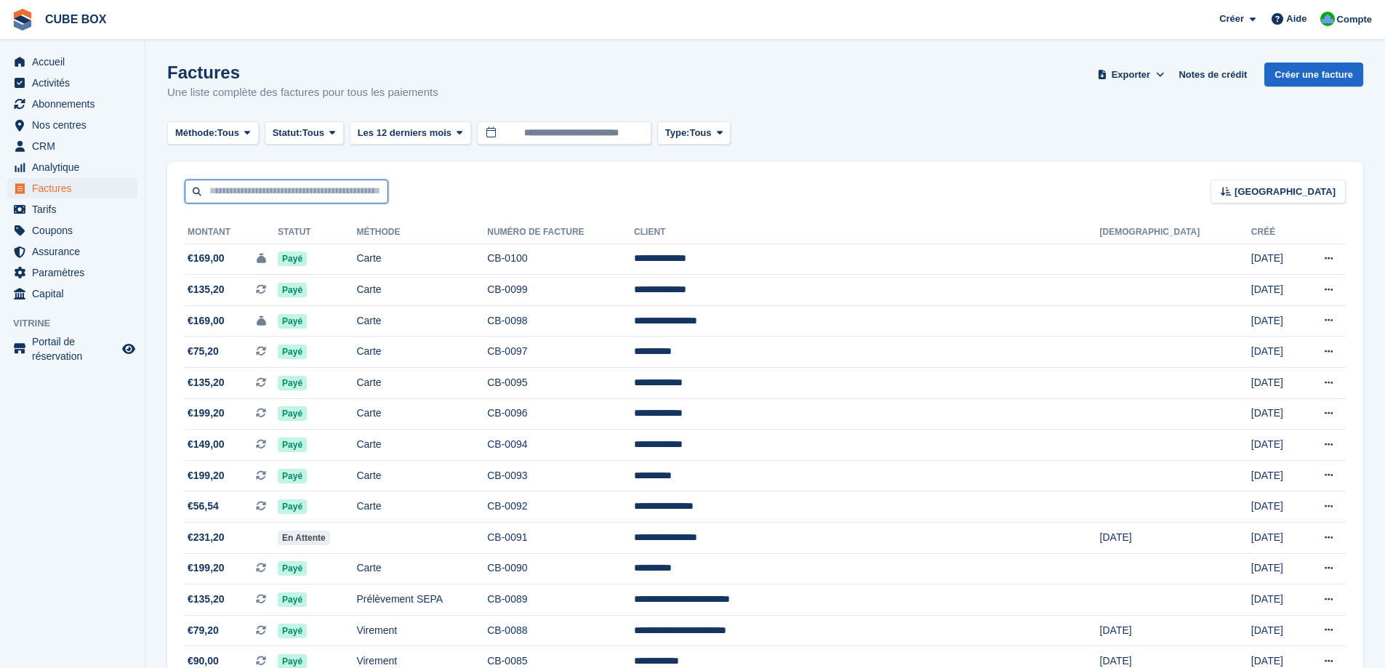
click at [276, 201] on input "text" at bounding box center [287, 192] width 204 height 24
type input "*****"
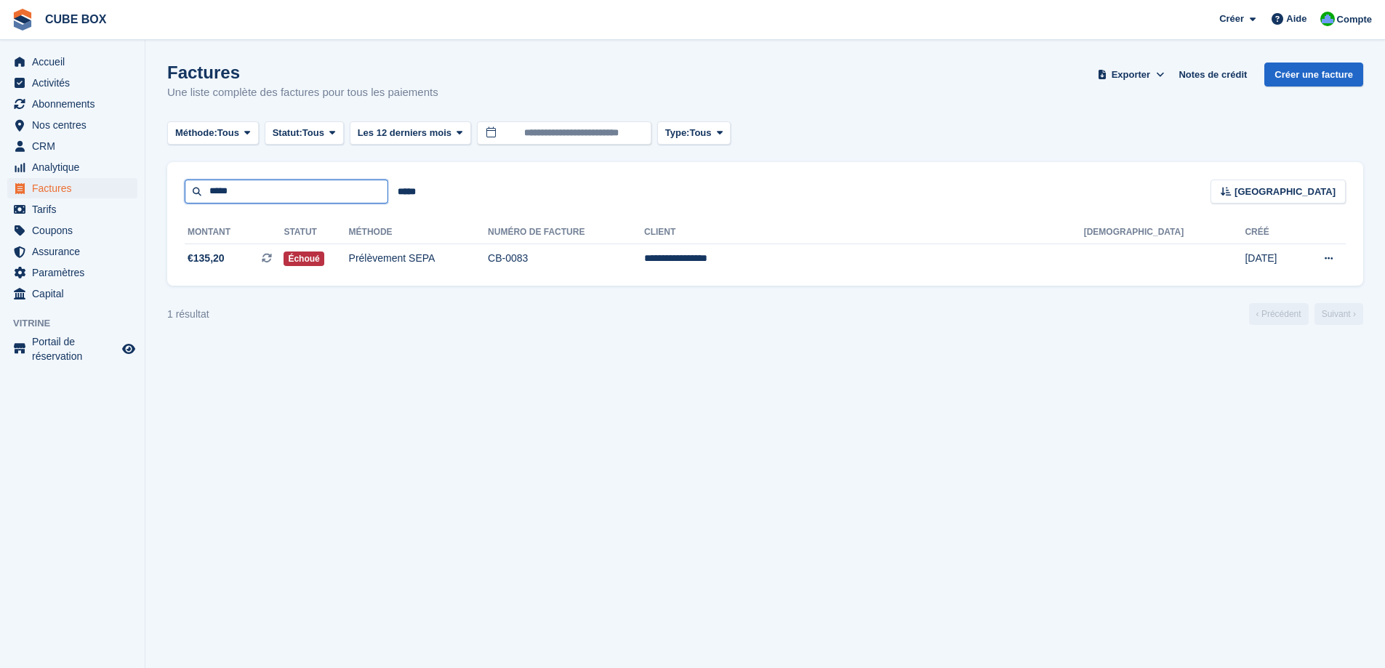
drag, startPoint x: 270, startPoint y: 193, endPoint x: 134, endPoint y: 181, distance: 136.5
click at [134, 181] on div "Accueil Activités Abonnements Abonnements Abonnements Contrats Augmentation des…" at bounding box center [692, 334] width 1385 height 668
type input "*****"
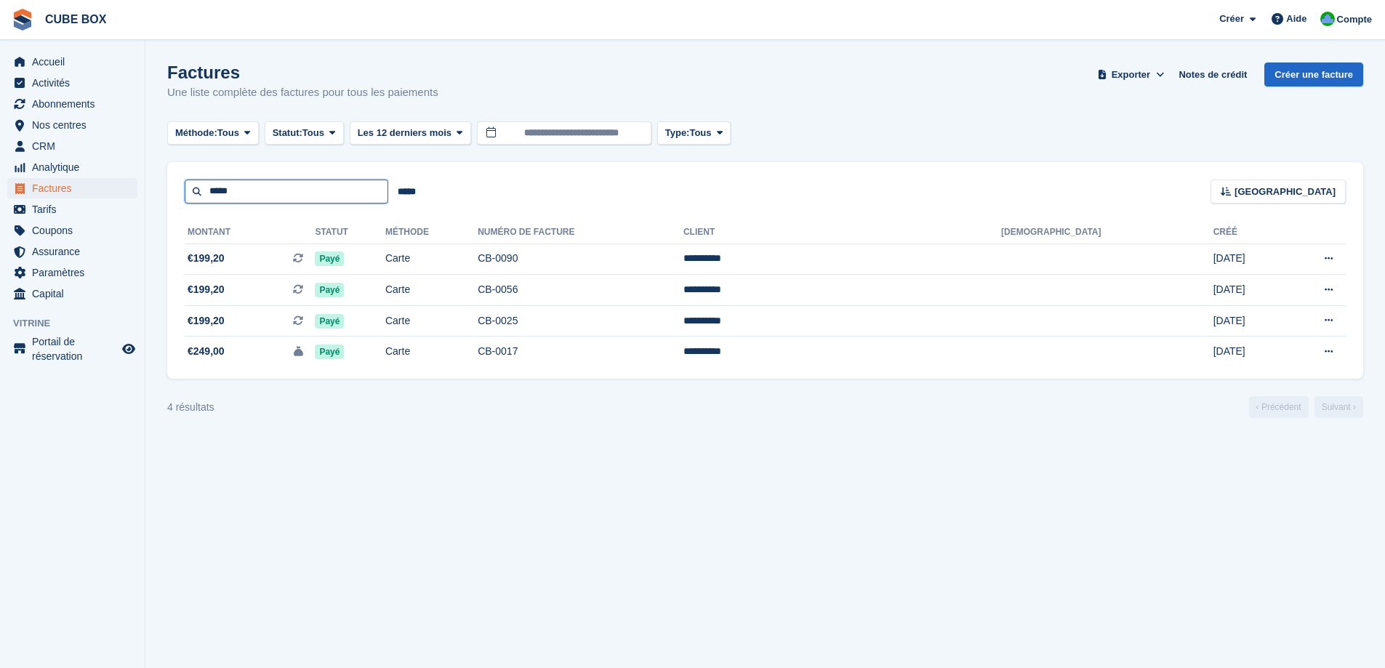
drag, startPoint x: 236, startPoint y: 191, endPoint x: 180, endPoint y: 192, distance: 56.0
click at [180, 192] on div "***** ***** Trier Sort by Date de création Créé (le plus ancien en premier) Cré…" at bounding box center [765, 182] width 1196 height 41
type input "******"
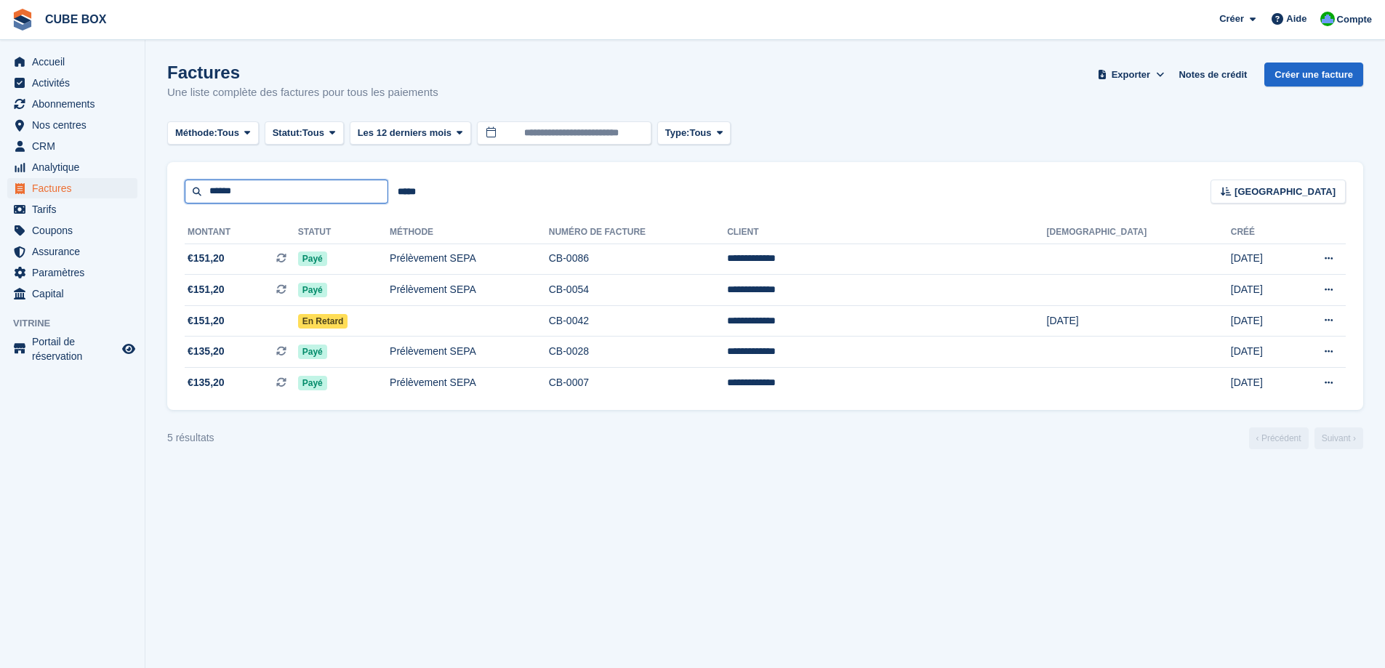
drag, startPoint x: 246, startPoint y: 193, endPoint x: 177, endPoint y: 194, distance: 69.1
click at [177, 194] on div "****** ***** Trier Sort by Date de création Créé (le plus ancien en premier) Cr…" at bounding box center [765, 182] width 1196 height 41
type input "*****"
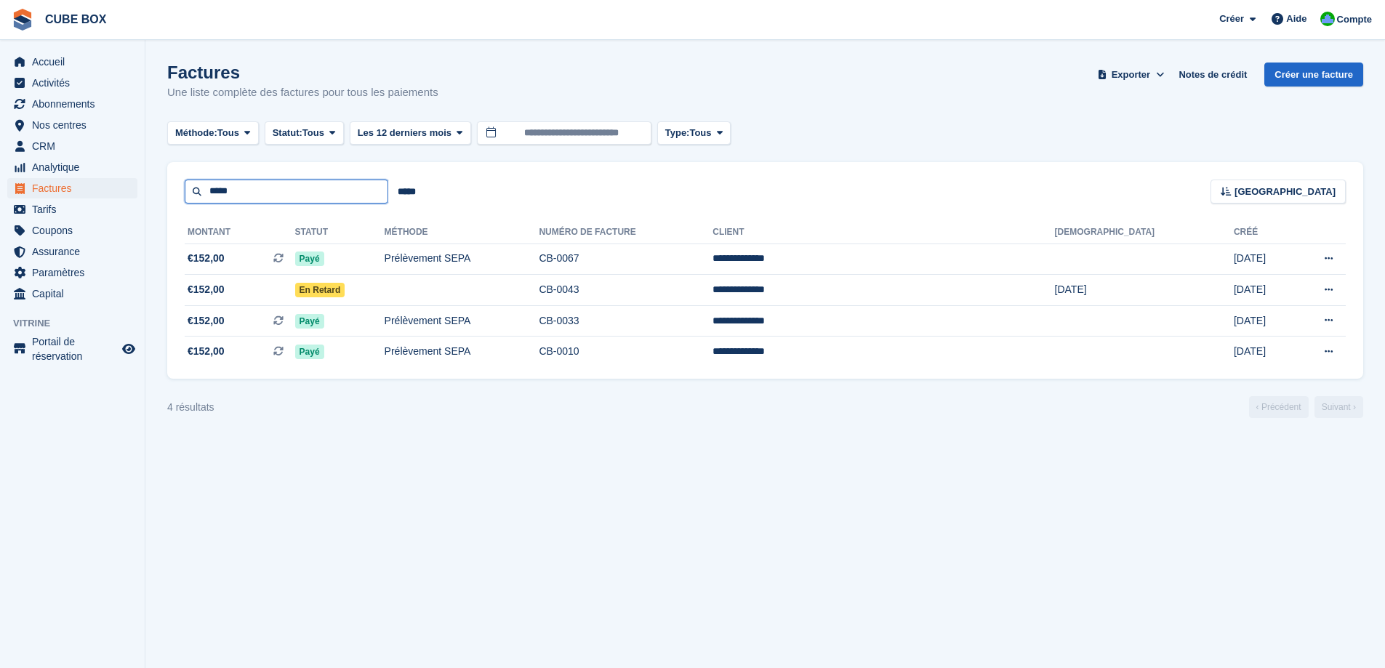
drag, startPoint x: 313, startPoint y: 193, endPoint x: 174, endPoint y: 177, distance: 139.0
click at [174, 177] on div "***** ***** Trier Sort by Date de création Créé (le plus ancien en premier) Cré…" at bounding box center [765, 182] width 1196 height 41
type input "*****"
